Goal: Information Seeking & Learning: Check status

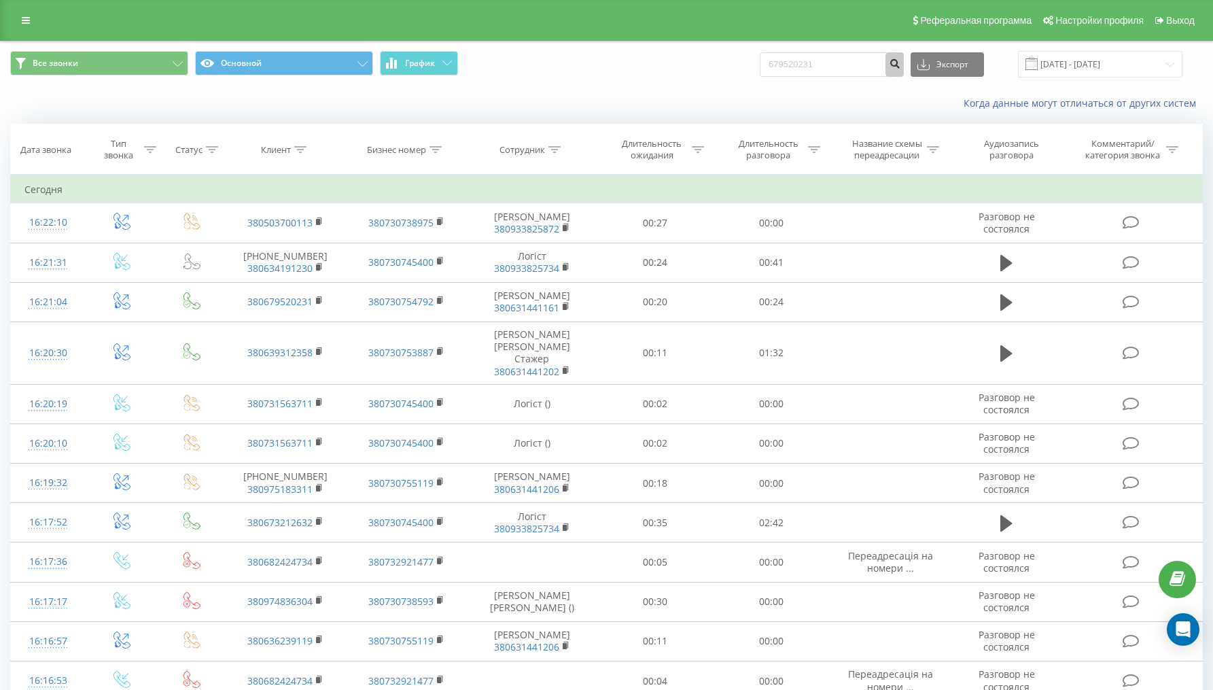
type input "679520231"
click at [900, 63] on button "submit" at bounding box center [894, 64] width 18 height 24
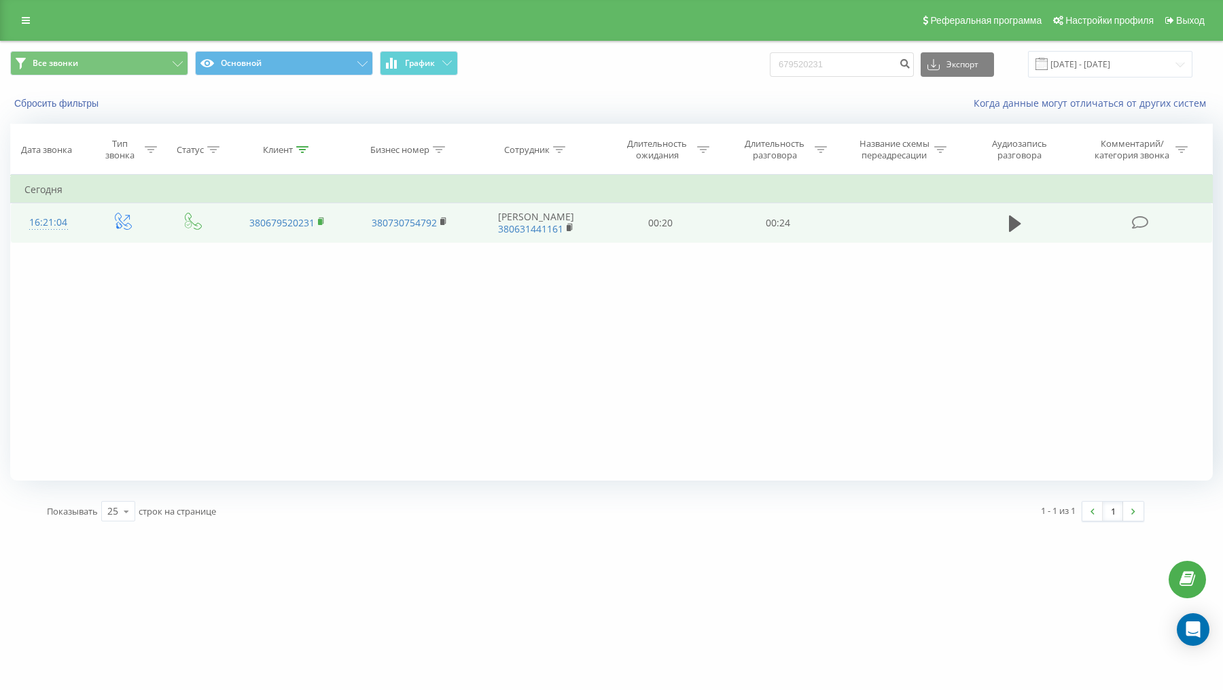
click at [320, 222] on rect at bounding box center [320, 222] width 4 height 6
